Goal: Find specific page/section: Find specific page/section

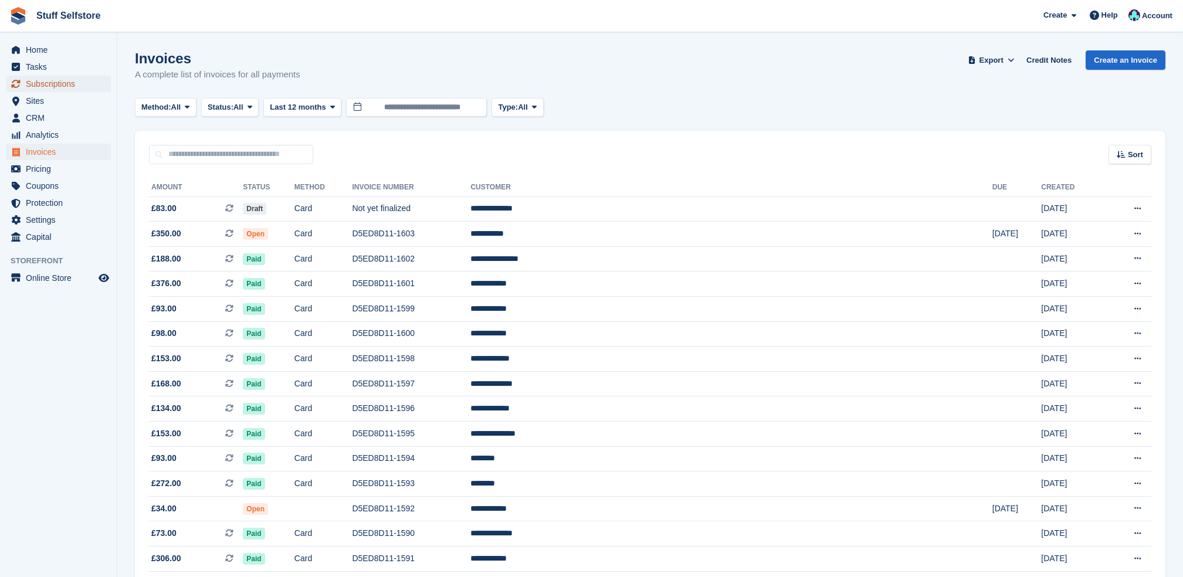
click at [31, 90] on span "Subscriptions" at bounding box center [61, 84] width 70 height 16
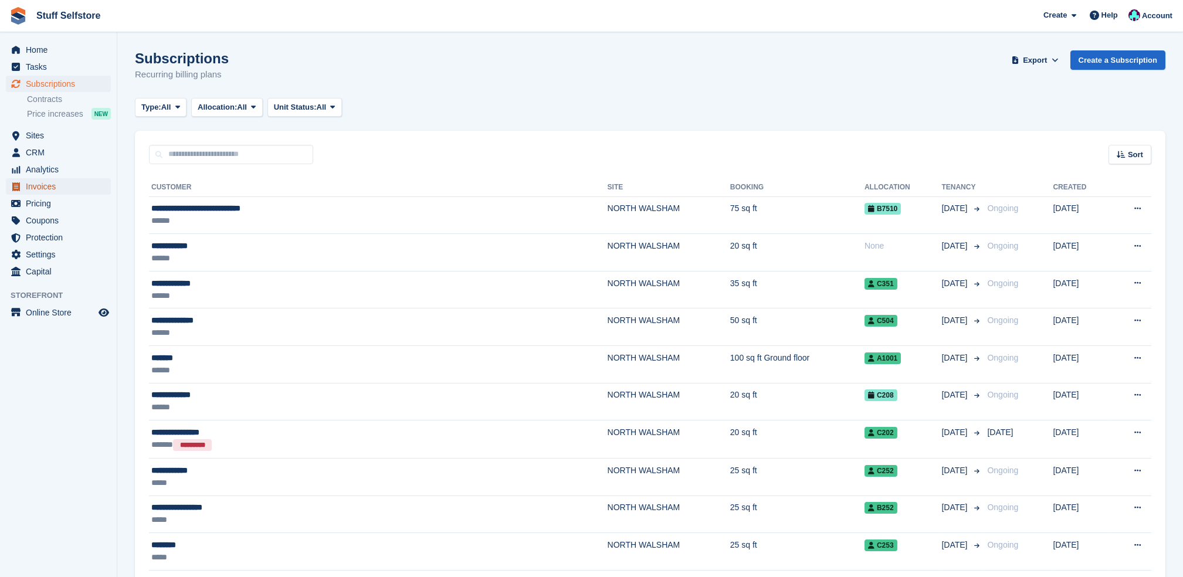
click at [60, 193] on span "Invoices" at bounding box center [61, 186] width 70 height 16
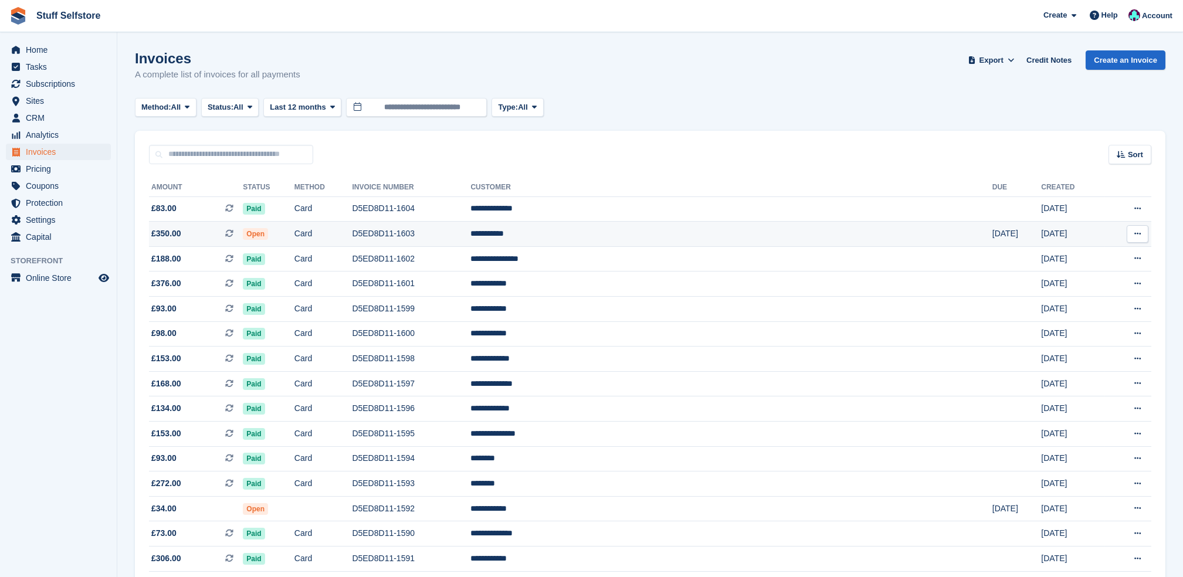
click at [353, 238] on td "Card" at bounding box center [324, 234] width 58 height 25
